Goal: Contribute content

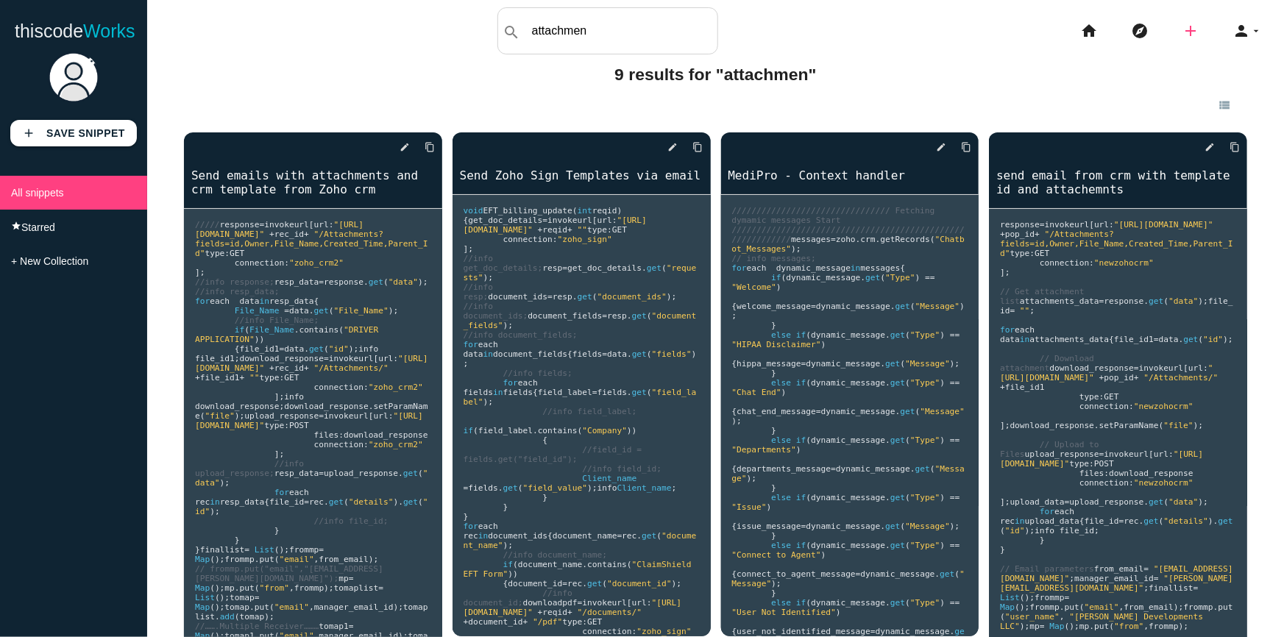
click at [1182, 37] on icon "add" at bounding box center [1191, 30] width 18 height 47
click at [1223, 35] on link "code Snippet" at bounding box center [1222, 25] width 103 height 37
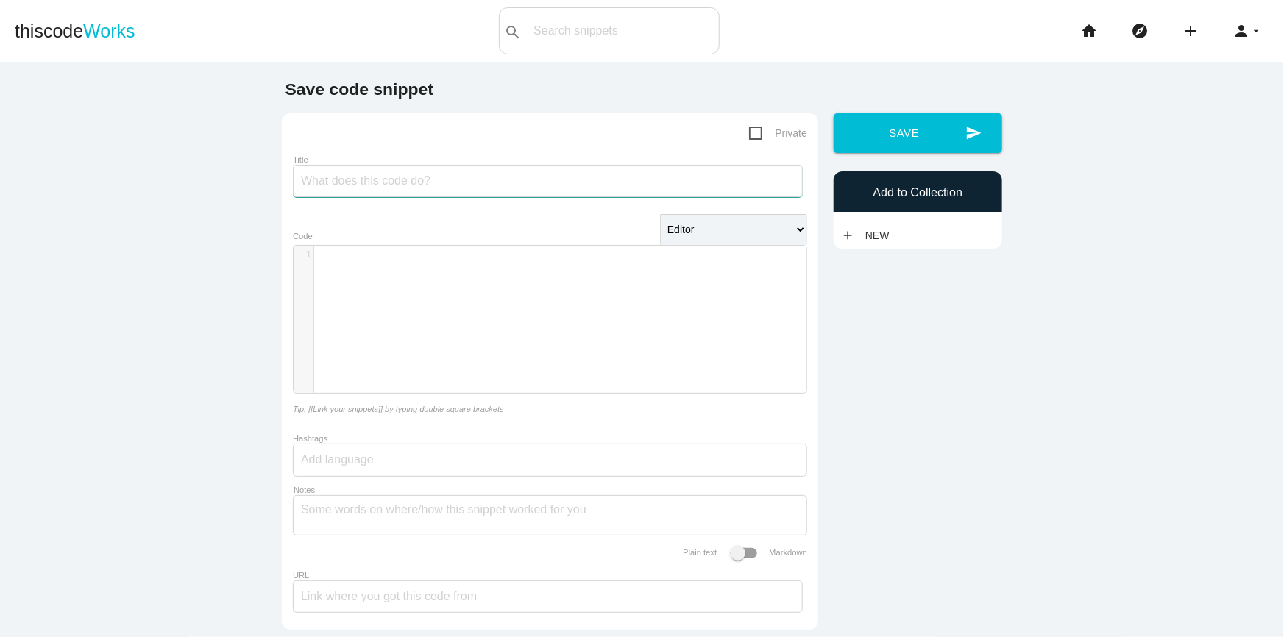
click at [361, 191] on input "Title" at bounding box center [548, 181] width 510 height 32
click at [363, 192] on input "Title" at bounding box center [548, 181] width 510 height 32
type input "Send mail merge document from crm to docu sign"
click at [600, 268] on div "​ x 1 ​" at bounding box center [561, 330] width 535 height 169
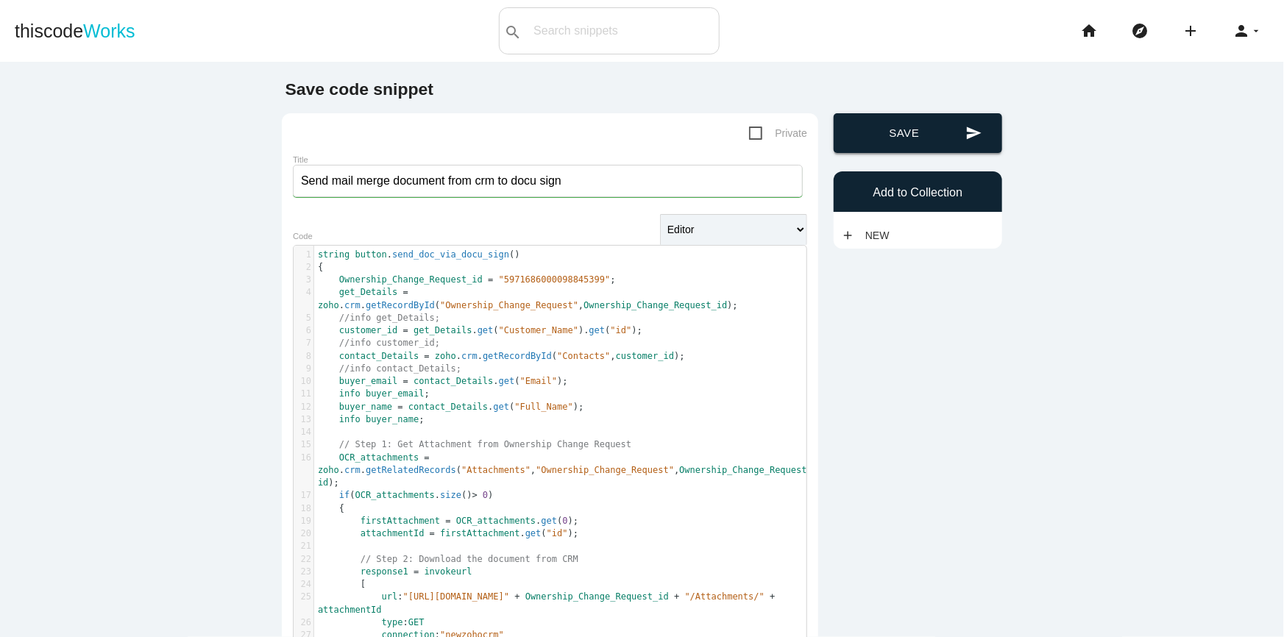
click at [937, 134] on button "send Save" at bounding box center [918, 133] width 168 height 40
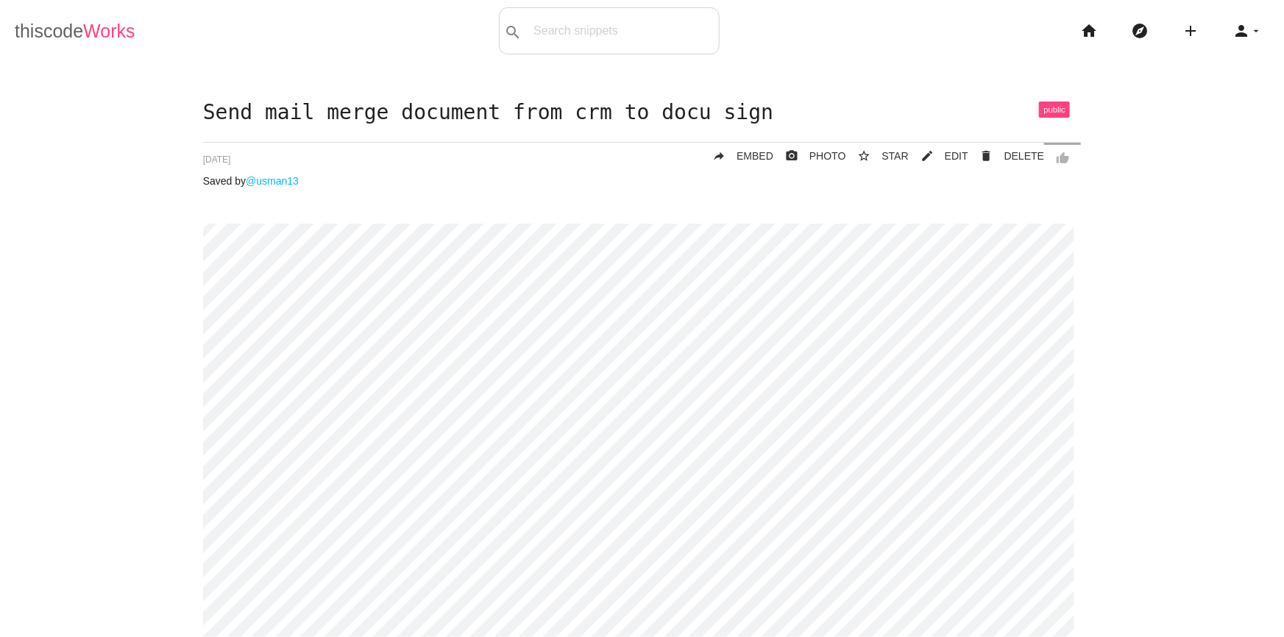
click at [102, 33] on span "Works" at bounding box center [109, 31] width 52 height 21
